Goal: Task Accomplishment & Management: Manage account settings

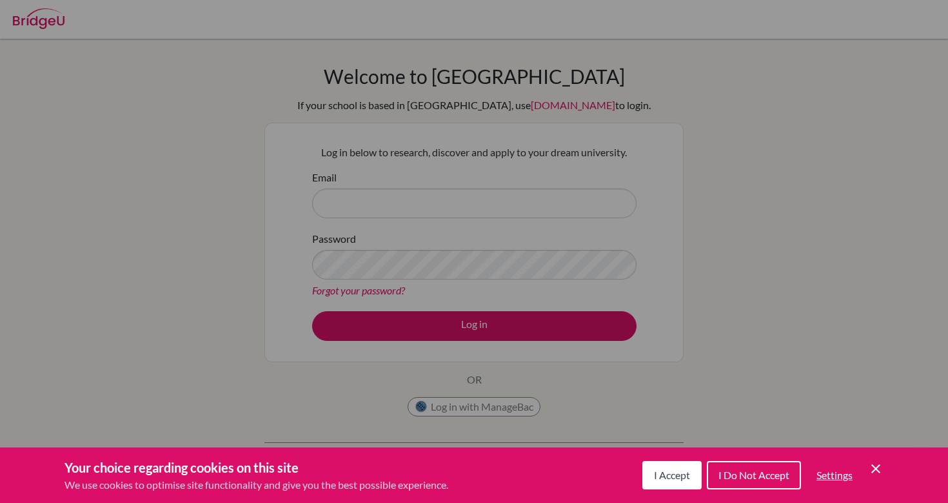
click at [408, 408] on div "Cookie Preferences" at bounding box center [474, 251] width 948 height 503
click at [878, 469] on icon "Save and close" at bounding box center [876, 468] width 9 height 9
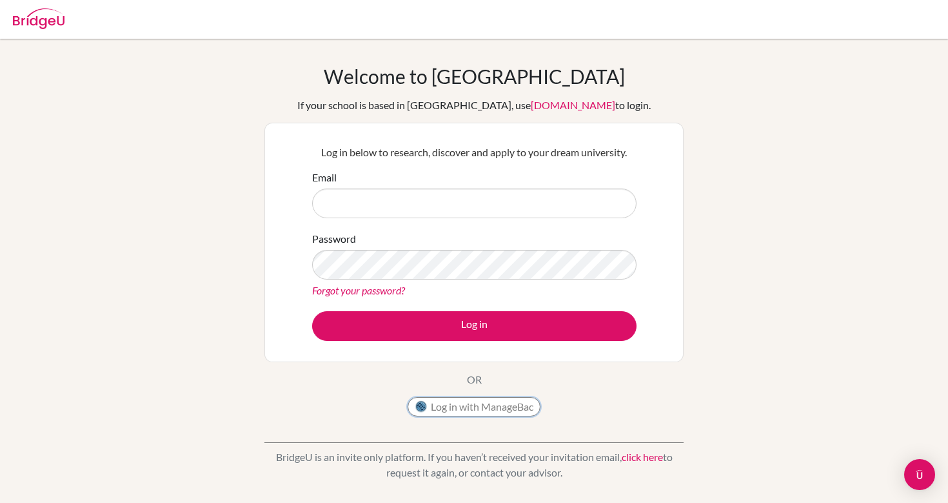
click at [502, 400] on button "Log in with ManageBac" at bounding box center [474, 406] width 133 height 19
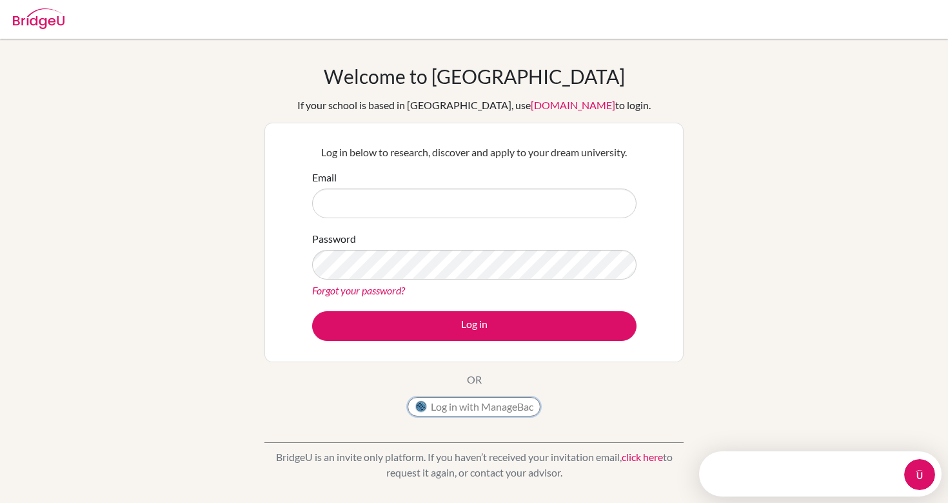
click at [488, 404] on button "Log in with ManageBac" at bounding box center [474, 406] width 133 height 19
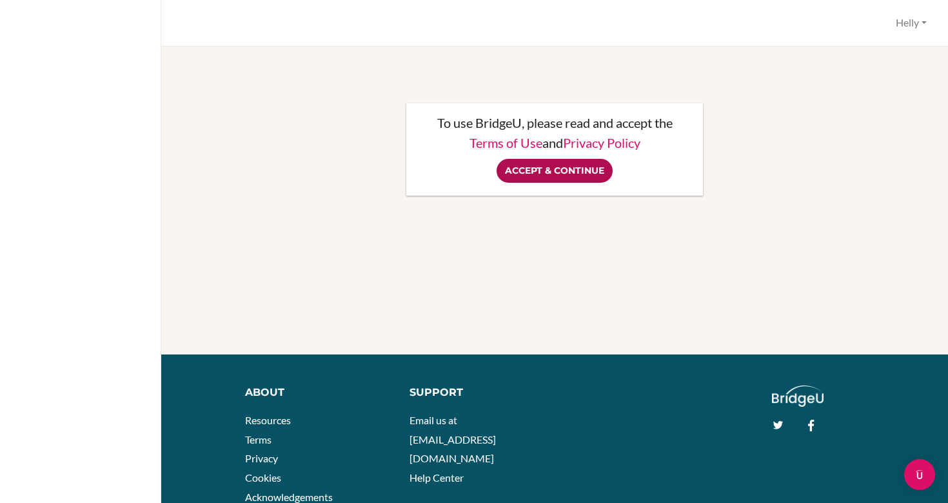
click at [519, 170] on input "Accept & Continue" at bounding box center [555, 171] width 116 height 24
